Goal: Use online tool/utility: Use online tool/utility

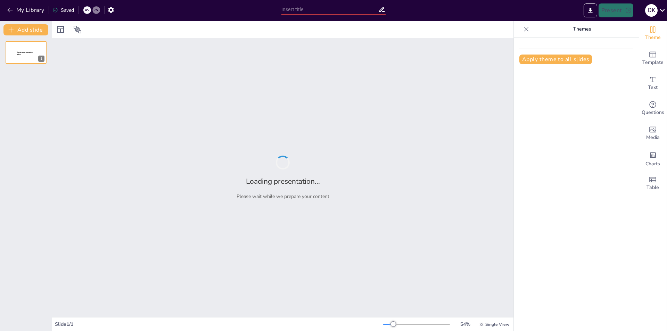
type input "A/B-тестирование: Как проверить маркетинговые гипотезы для увеличения продаж"
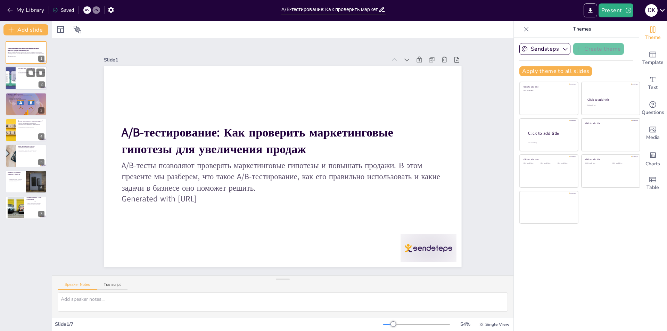
click at [30, 79] on div at bounding box center [26, 79] width 42 height 24
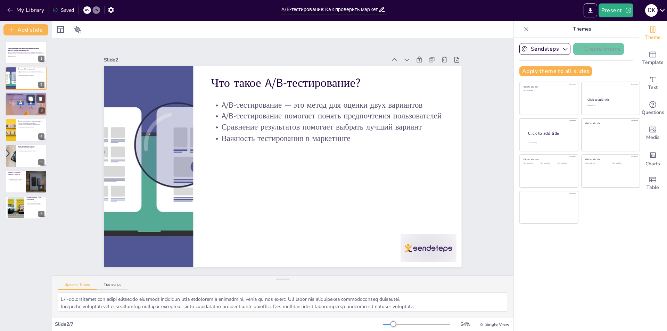
click at [24, 109] on div at bounding box center [25, 104] width 47 height 24
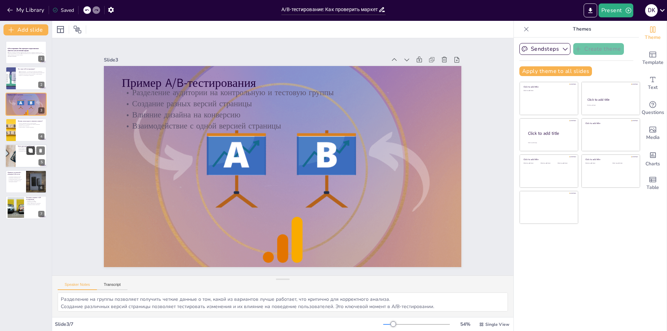
click at [30, 147] on button at bounding box center [30, 150] width 8 height 8
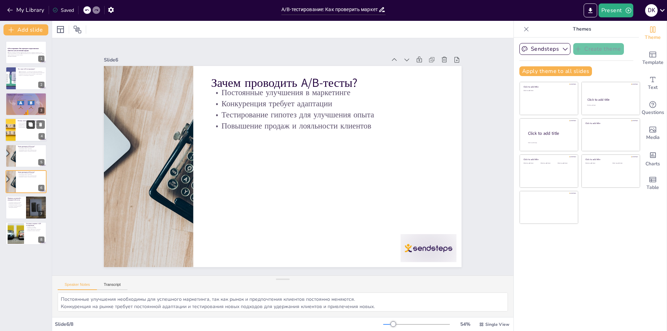
click at [30, 128] on button at bounding box center [30, 125] width 8 height 8
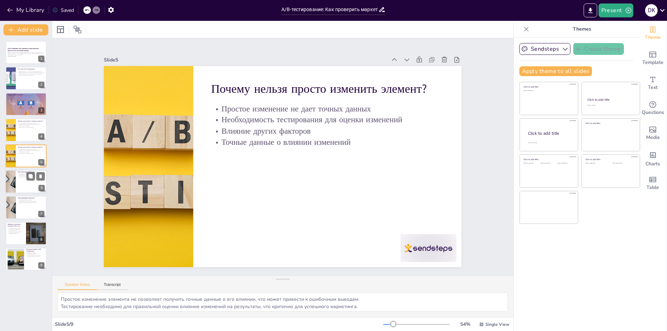
click at [23, 182] on div at bounding box center [26, 182] width 42 height 24
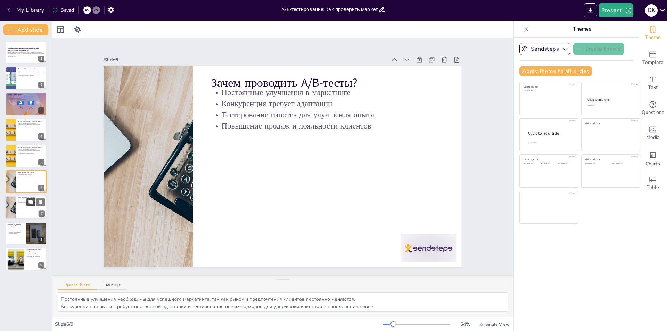
click at [29, 204] on icon at bounding box center [30, 202] width 5 height 5
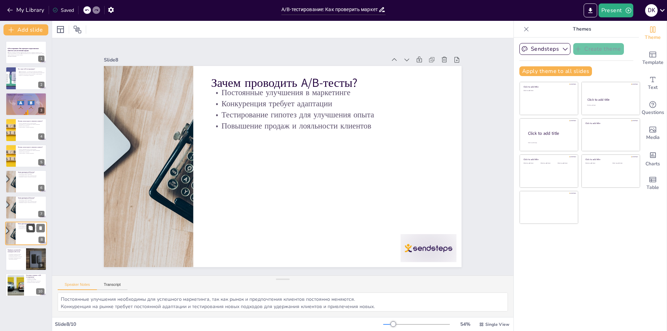
click at [30, 230] on icon at bounding box center [30, 228] width 5 height 5
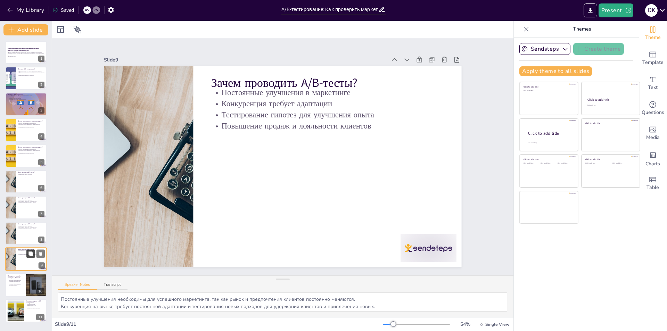
click at [28, 255] on button at bounding box center [30, 254] width 8 height 8
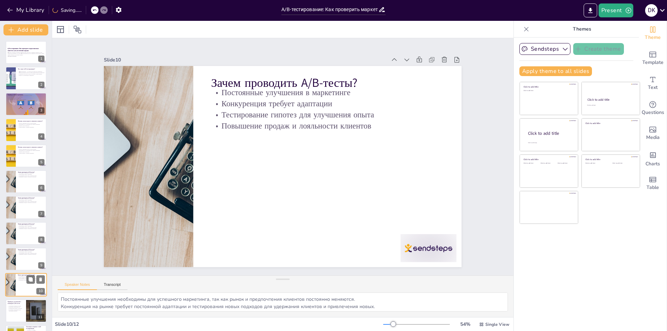
scroll to position [23, 0]
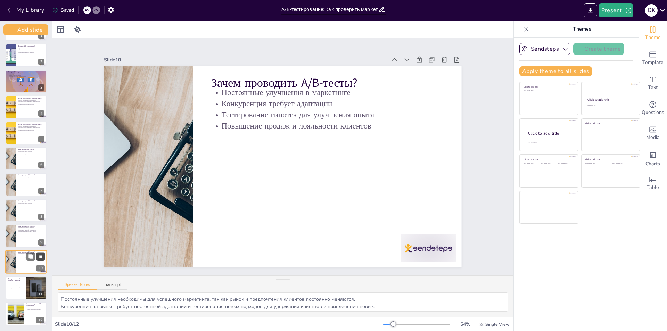
click at [40, 257] on icon at bounding box center [40, 257] width 3 height 4
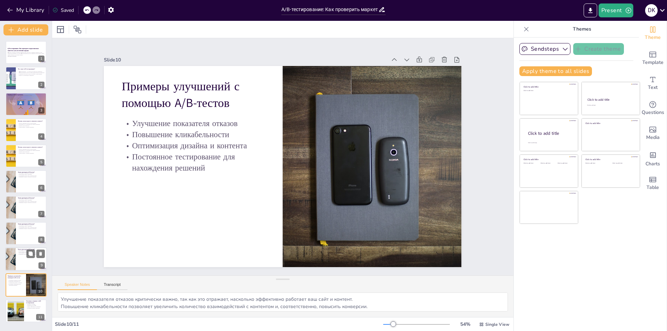
click at [13, 259] on div at bounding box center [10, 260] width 35 height 24
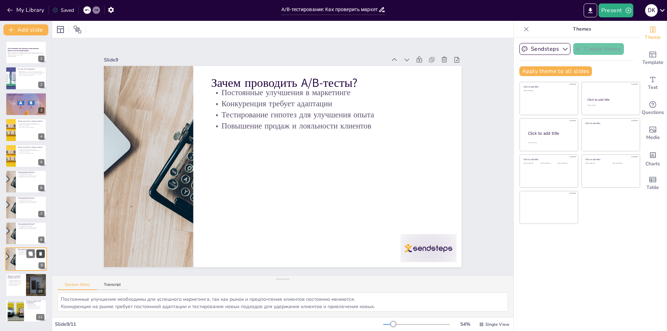
click at [40, 254] on icon at bounding box center [40, 254] width 3 height 4
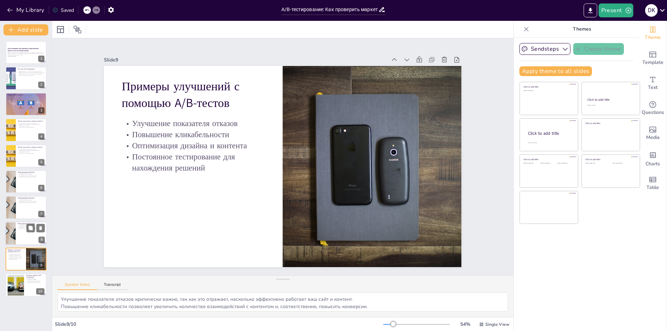
click at [10, 234] on div at bounding box center [10, 234] width 35 height 24
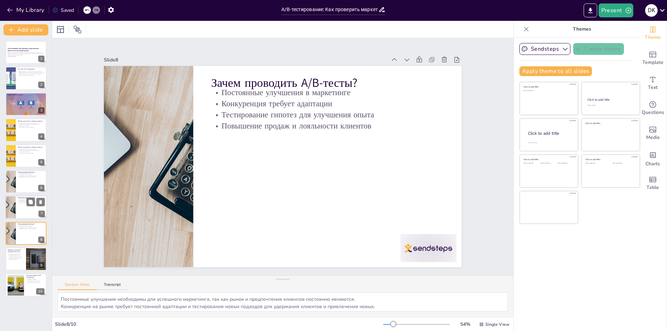
click at [17, 201] on div at bounding box center [26, 208] width 42 height 24
click at [19, 178] on div at bounding box center [26, 182] width 42 height 24
click at [22, 206] on div at bounding box center [26, 208] width 42 height 24
click at [43, 204] on button at bounding box center [40, 202] width 8 height 8
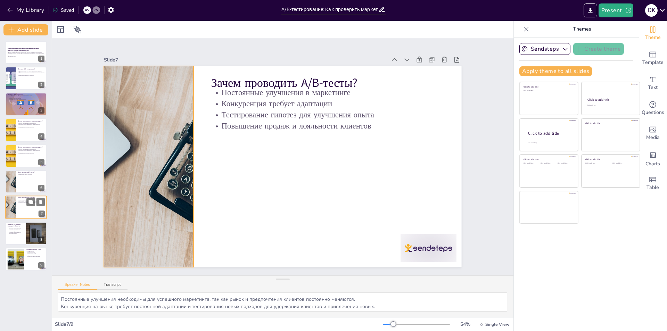
click at [10, 209] on div at bounding box center [10, 208] width 35 height 24
click at [42, 203] on icon at bounding box center [40, 202] width 5 height 5
type textarea "Улучшение показателя отказов критически важно, так как это отражает, насколько …"
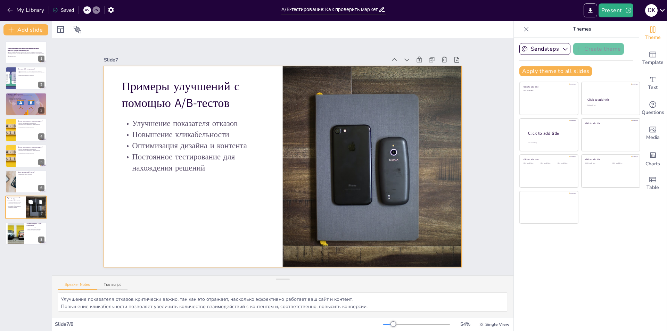
click at [13, 211] on div at bounding box center [26, 208] width 42 height 24
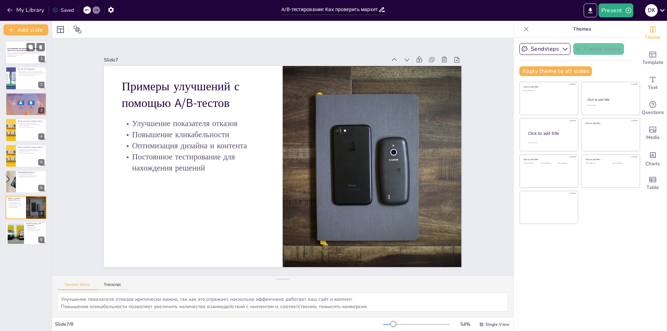
click at [23, 52] on p "A/B-тесты позволяют проверять маркетинговые гипотезы и повышать продажи. В этом…" at bounding box center [26, 54] width 38 height 4
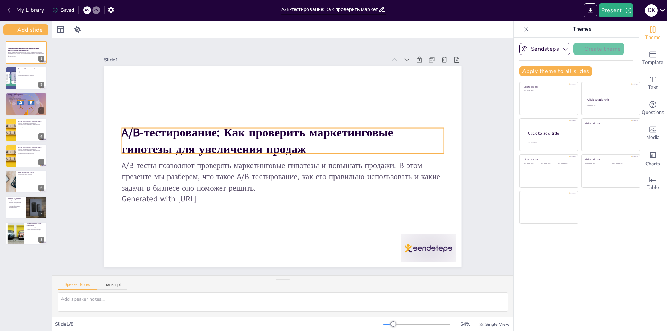
click at [265, 131] on strong "A/B-тестирование: Как проверить маркетинговые гипотезы для увеличения продаж" at bounding box center [260, 134] width 274 height 52
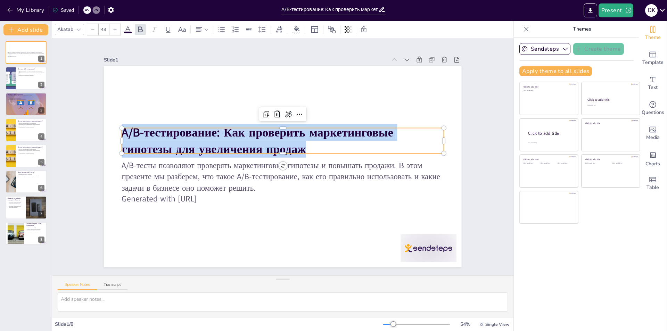
click at [265, 131] on strong "A/B-тестирование: Как проверить маркетинговые гипотезы для увеличения продаж" at bounding box center [261, 128] width 273 height 72
click at [263, 139] on strong "A/B-тестирование: Как проверить маркетинговые гипотезы для увеличения продаж" at bounding box center [269, 123] width 252 height 150
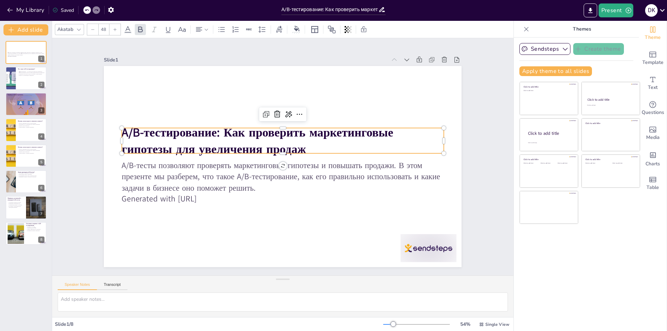
click at [284, 145] on strong "A/B-тестирование: Как проверить маркетинговые гипотезы для увеличения продаж" at bounding box center [257, 140] width 271 height 33
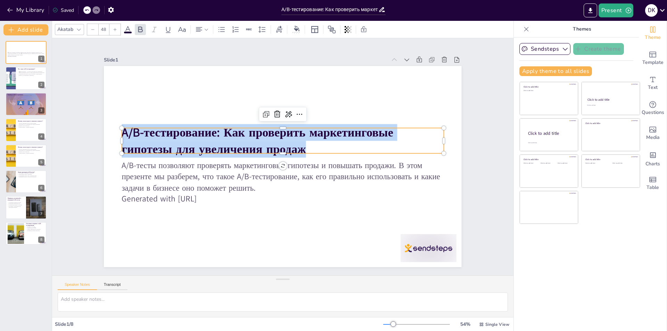
click at [284, 145] on strong "A/B-тестирование: Как проверить маркетинговые гипотезы для увеличения продаж" at bounding box center [260, 134] width 274 height 52
copy strong "A/B-тестирование: Как проверить маркетинговые гипотезы для увеличения продаж"
click at [307, 146] on p "A/B-тестирование: Как проверить маркетинговые гипотезы для увеличения продаж" at bounding box center [297, 164] width 190 height 295
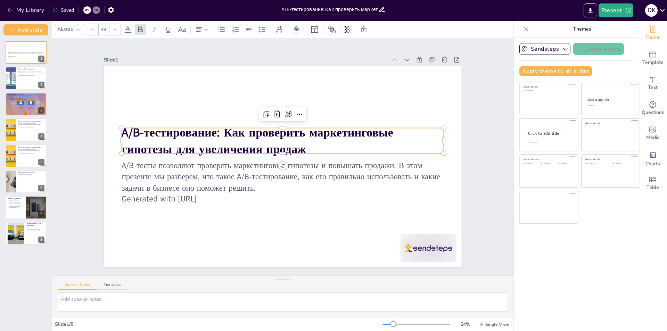
click at [331, 135] on strong "A/B-тестирование: Как проверить маркетинговые гипотезы для увеличения продаж" at bounding box center [290, 125] width 115 height 263
click at [331, 135] on strong "A/B-тестирование: Как проверить маркетинговые гипотезы для увеличения продаж" at bounding box center [257, 140] width 271 height 33
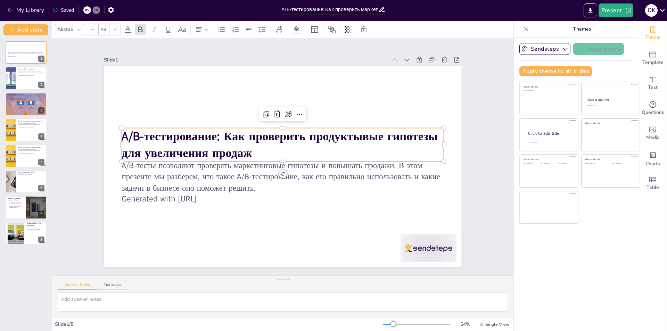
click at [355, 138] on strong "A/B-тестирование: Как проверить продуктывые гипотезы для увеличения продаж" at bounding box center [280, 144] width 316 height 33
click at [339, 138] on strong "A/B-тестирование: Как проверить продуктовые гипотезы для увеличения продаж" at bounding box center [280, 136] width 312 height 81
click at [339, 138] on strong "A/B-тестирование: Как проверить продуктовые гипотезы для увеличения продаж" at bounding box center [279, 136] width 314 height 49
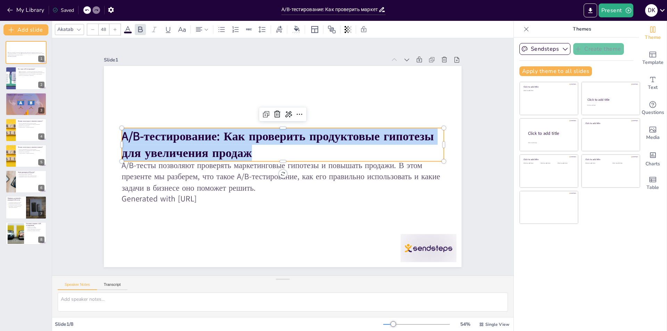
click at [339, 138] on strong "A/B-тестирование: Как проверить продуктовые гипотезы для увеличения продаж" at bounding box center [279, 136] width 314 height 49
copy strong "A/B-тестирование: Как проверить продуктовые гипотезы для увеличения продаж"
click at [302, 136] on strong "A/B-тестирование: Как проверить продуктовые гипотезы для увеличения продаж" at bounding box center [279, 136] width 314 height 49
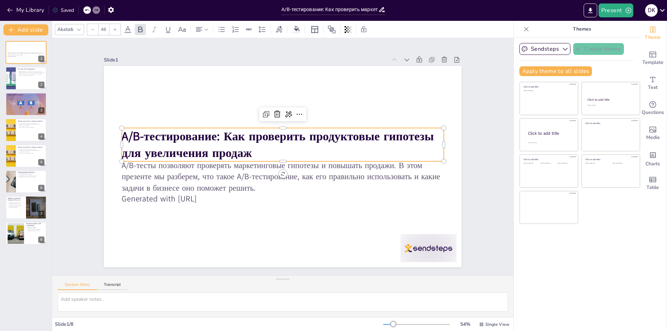
click at [302, 136] on strong "A/B-тестирование: Как проверить продуктовые гипотезы для увеличения продаж" at bounding box center [279, 136] width 314 height 49
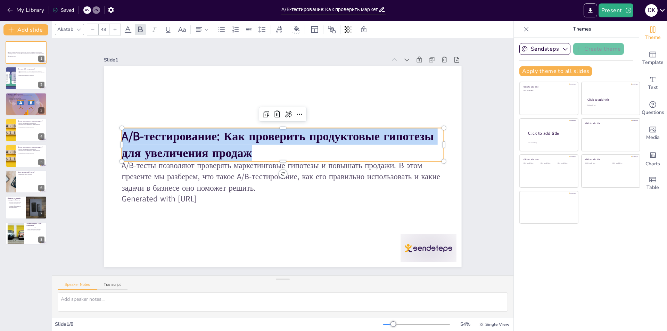
click at [302, 136] on strong "A/B-тестирование: Как проверить продуктовые гипотезы для увеличения продаж" at bounding box center [280, 136] width 312 height 81
copy strong "A/B-тестирование: Как проверить продуктовые гипотезы для увеличения продаж"
click at [220, 143] on strong "A/B-тестирование: Как проверить продуктовые гипотезы для увеличения продаж" at bounding box center [279, 136] width 314 height 49
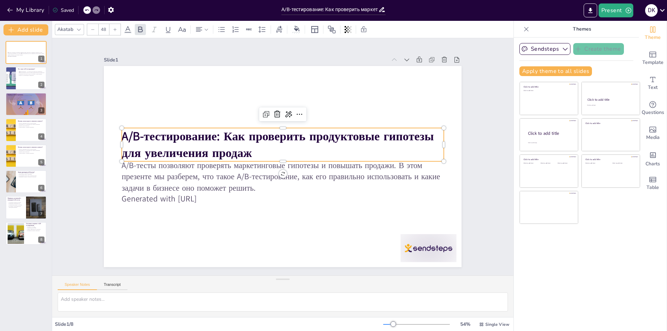
click at [210, 155] on strong "A/B-тестирование: Как проверить продуктовые гипотезы для увеличения продаж" at bounding box center [279, 136] width 314 height 49
click at [279, 156] on strong "A/B-тестирование: Как проверить продуктовые гипотезы для увеличения онлайн прод…" at bounding box center [278, 144] width 312 height 33
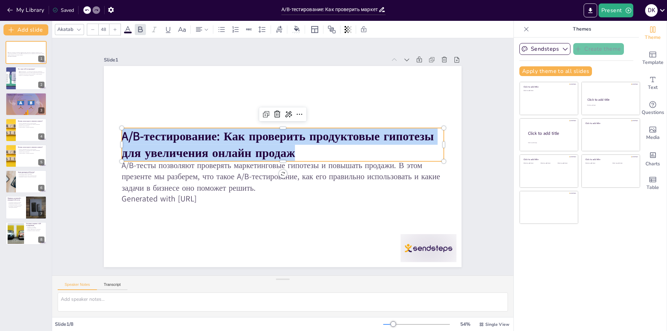
click at [279, 156] on strong "A/B-тестирование: Как проверить продуктовые гипотезы для увеличения онлайн прод…" at bounding box center [283, 136] width 299 height 142
copy strong "A/B-тестирование: Как проверить продуктовые гипотезы для увеличения онлайн прод…"
click at [319, 149] on p "A/B-тестирование: Как проверить продуктовые гипотезы для увеличения онлайн прод…" at bounding box center [284, 145] width 324 height 67
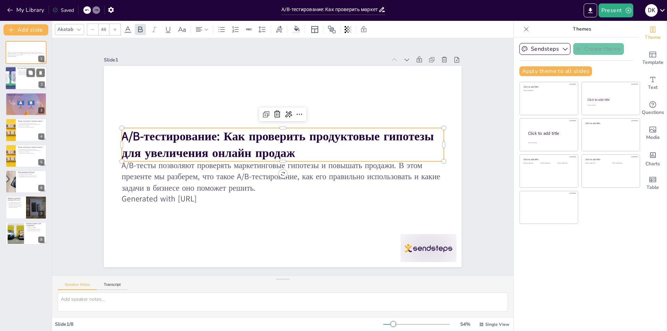
click at [35, 79] on div at bounding box center [26, 79] width 42 height 24
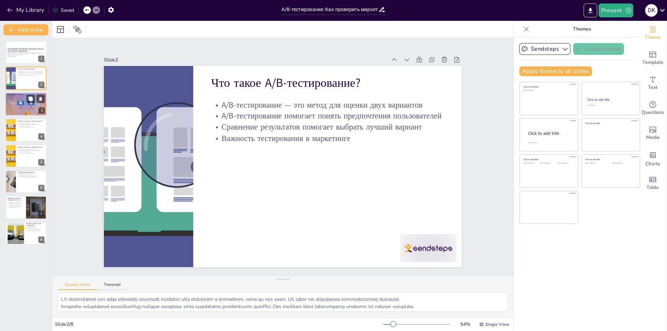
click at [25, 110] on div at bounding box center [25, 104] width 47 height 24
type textarea "Разделение на группы позволяет получить четкие данные о том, какой из вариантов…"
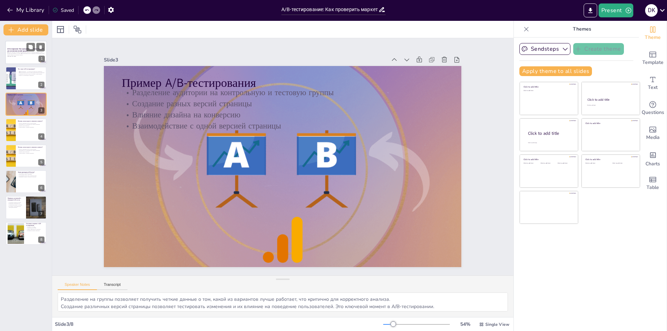
click at [19, 58] on div at bounding box center [26, 53] width 42 height 24
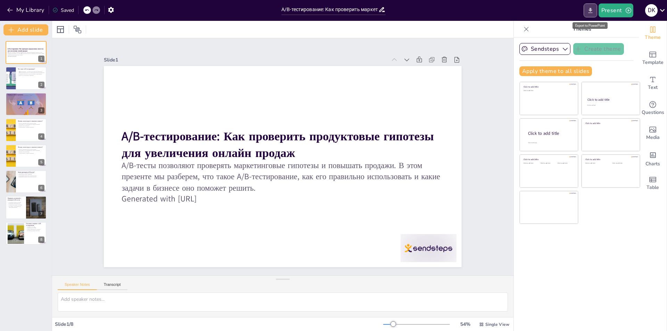
click at [590, 7] on icon "Export to PowerPoint" at bounding box center [590, 10] width 7 height 7
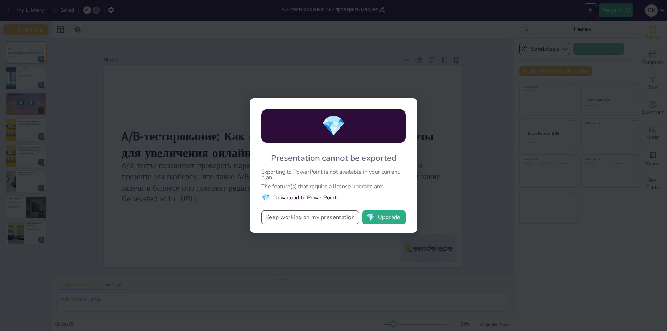
click at [303, 224] on button "Keep working on my presentation" at bounding box center [310, 218] width 98 height 14
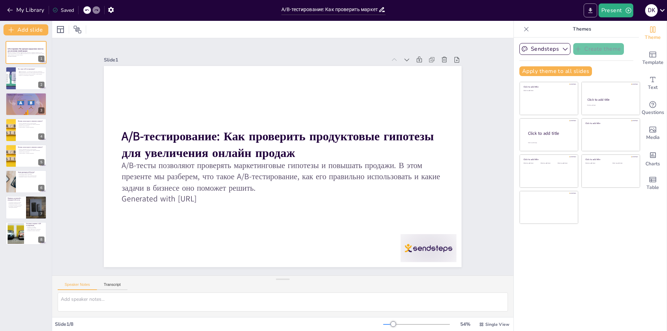
click at [592, 14] on button "Export to PowerPoint" at bounding box center [591, 10] width 14 height 14
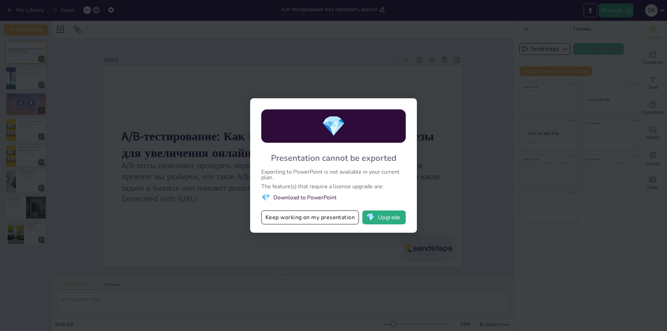
click at [457, 207] on div "💎 Presentation cannot be exported Exporting to PowerPoint is not available in y…" at bounding box center [333, 165] width 667 height 331
click at [207, 156] on div "💎 Presentation cannot be exported Exporting to PowerPoint is not available in y…" at bounding box center [333, 165] width 667 height 331
click at [319, 216] on button "Keep working on my presentation" at bounding box center [310, 218] width 98 height 14
